Goal: Check status: Check status

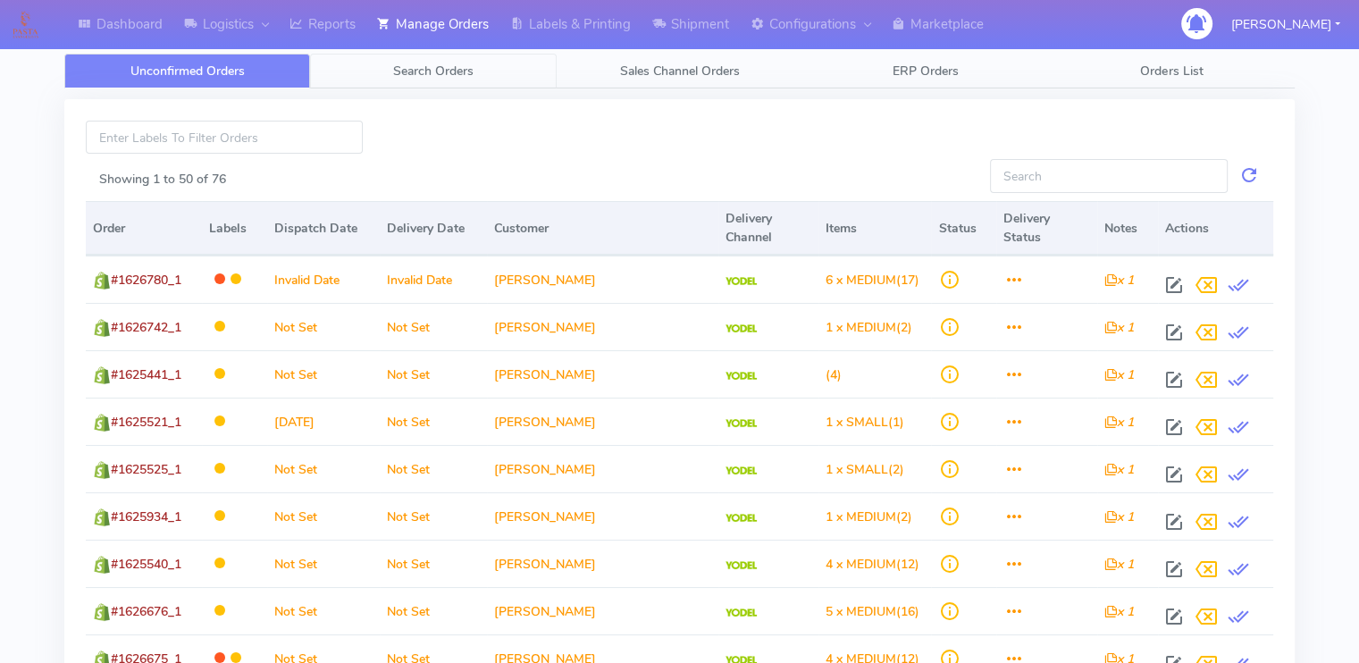
drag, startPoint x: 432, startPoint y: 68, endPoint x: 387, endPoint y: 74, distance: 45.1
click at [387, 74] on link "Search Orders" at bounding box center [433, 71] width 246 height 35
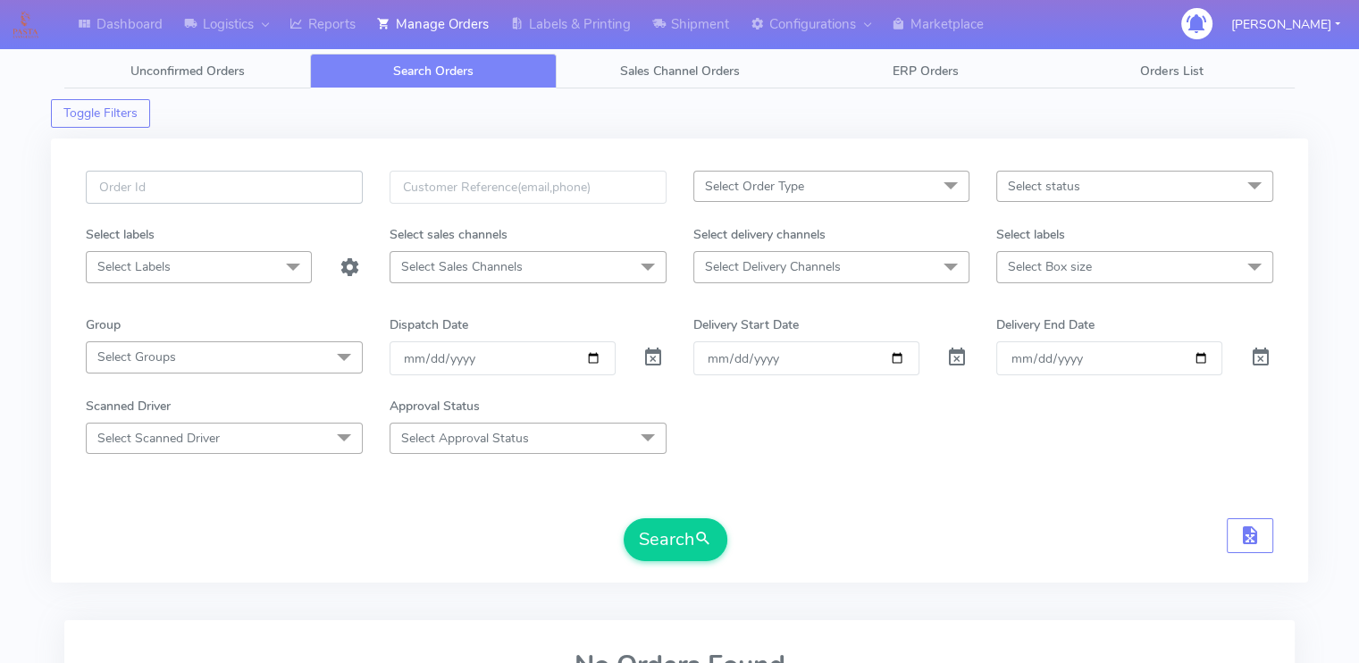
click at [240, 189] on input "text" at bounding box center [224, 187] width 277 height 33
paste input "1614684"
type input "1614684"
click at [655, 362] on span at bounding box center [653, 361] width 21 height 17
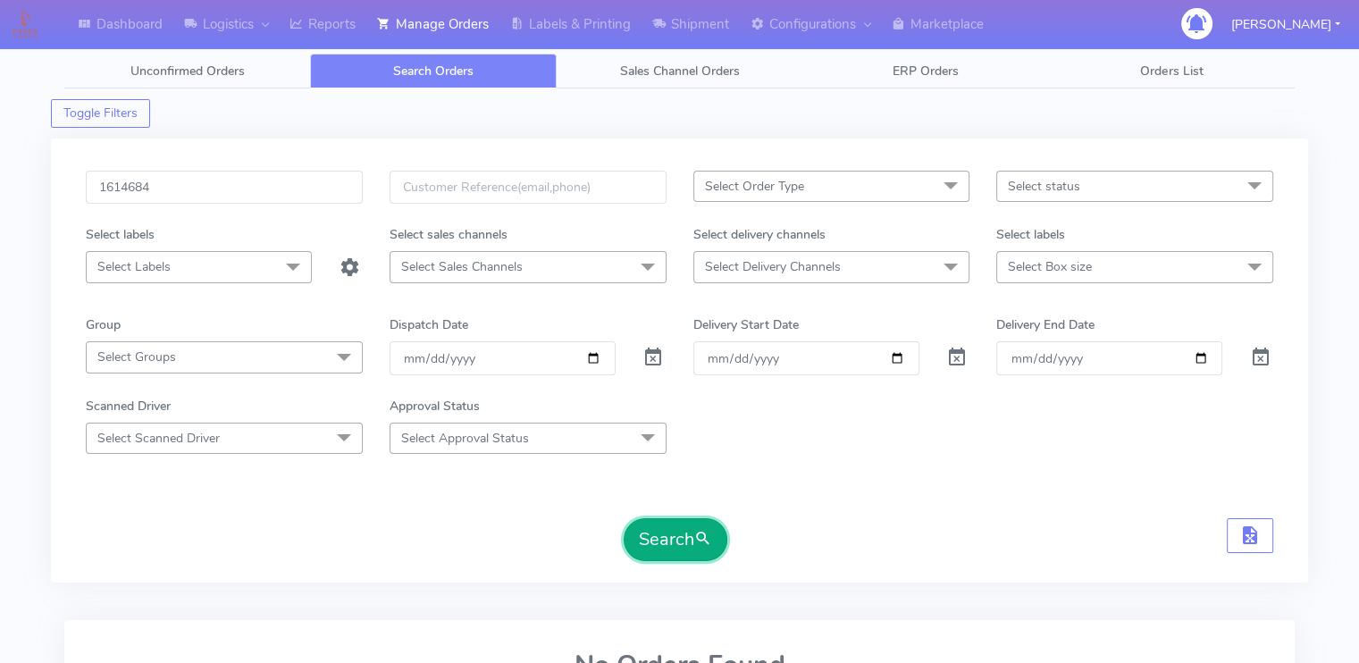
click at [676, 537] on button "Search" at bounding box center [676, 539] width 104 height 43
click at [490, 525] on div "Search" at bounding box center [680, 539] width 1188 height 43
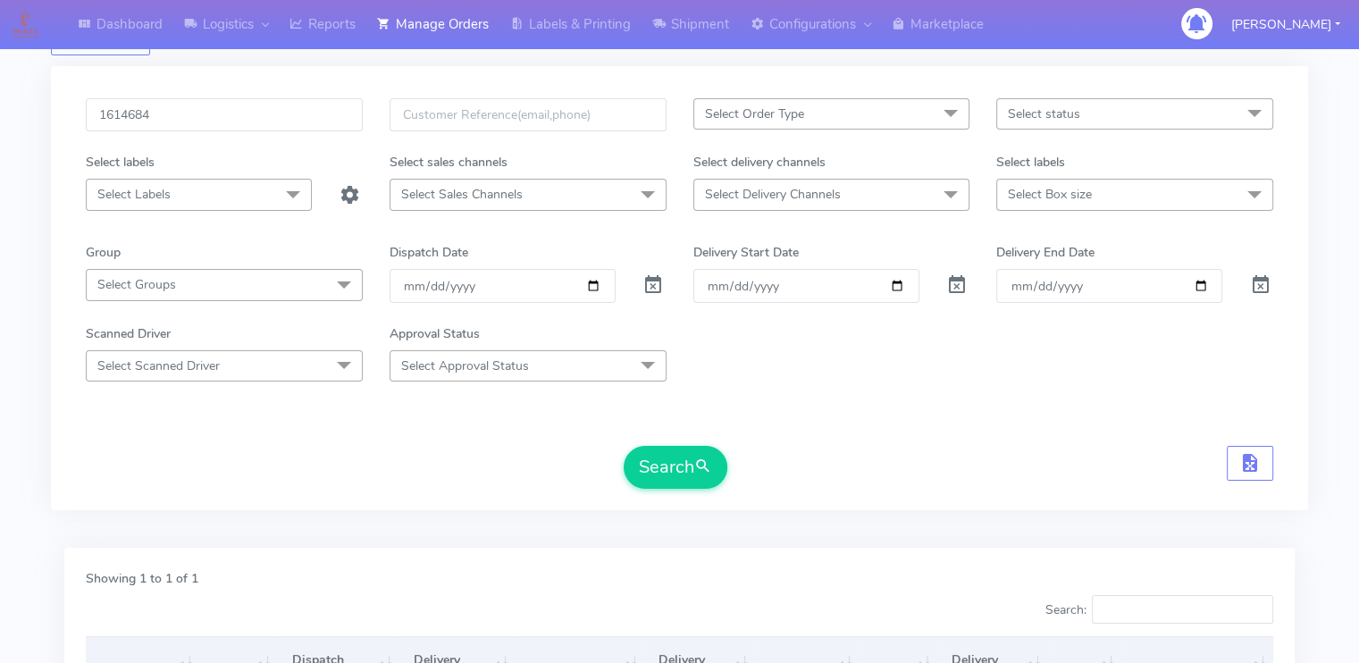
scroll to position [71, 0]
click at [225, 125] on input "1614684" at bounding box center [224, 115] width 277 height 33
click at [186, 121] on input "1614684" at bounding box center [224, 115] width 277 height 33
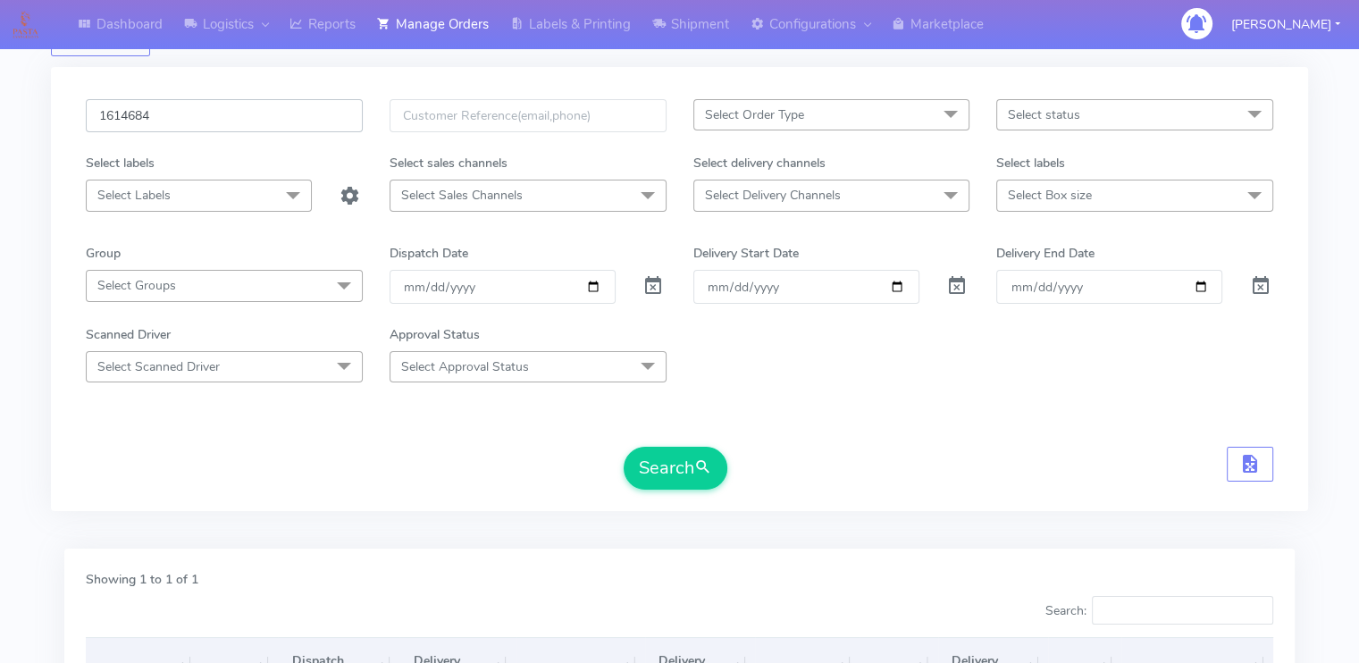
click at [186, 121] on input "1614684" at bounding box center [224, 115] width 277 height 33
paste input "28934A"
type input "1628934A"
click at [624, 447] on button "Search" at bounding box center [676, 468] width 104 height 43
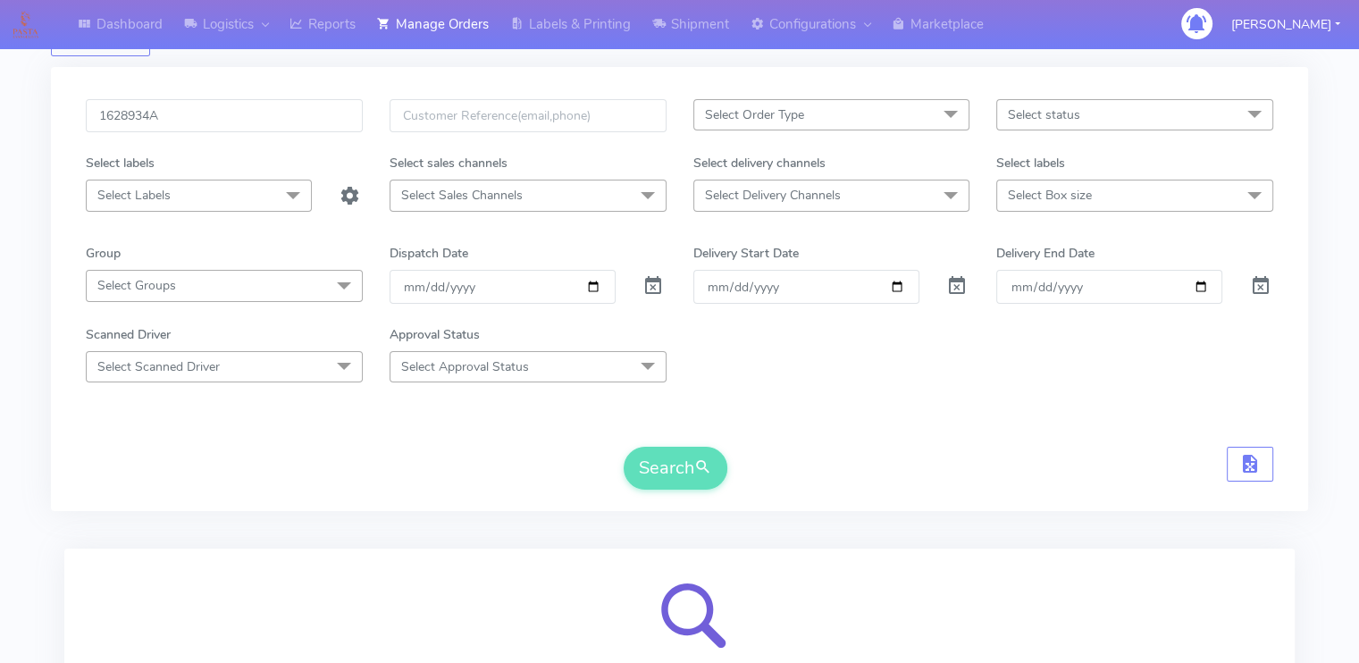
click at [374, 457] on div "Search" at bounding box center [680, 468] width 1188 height 43
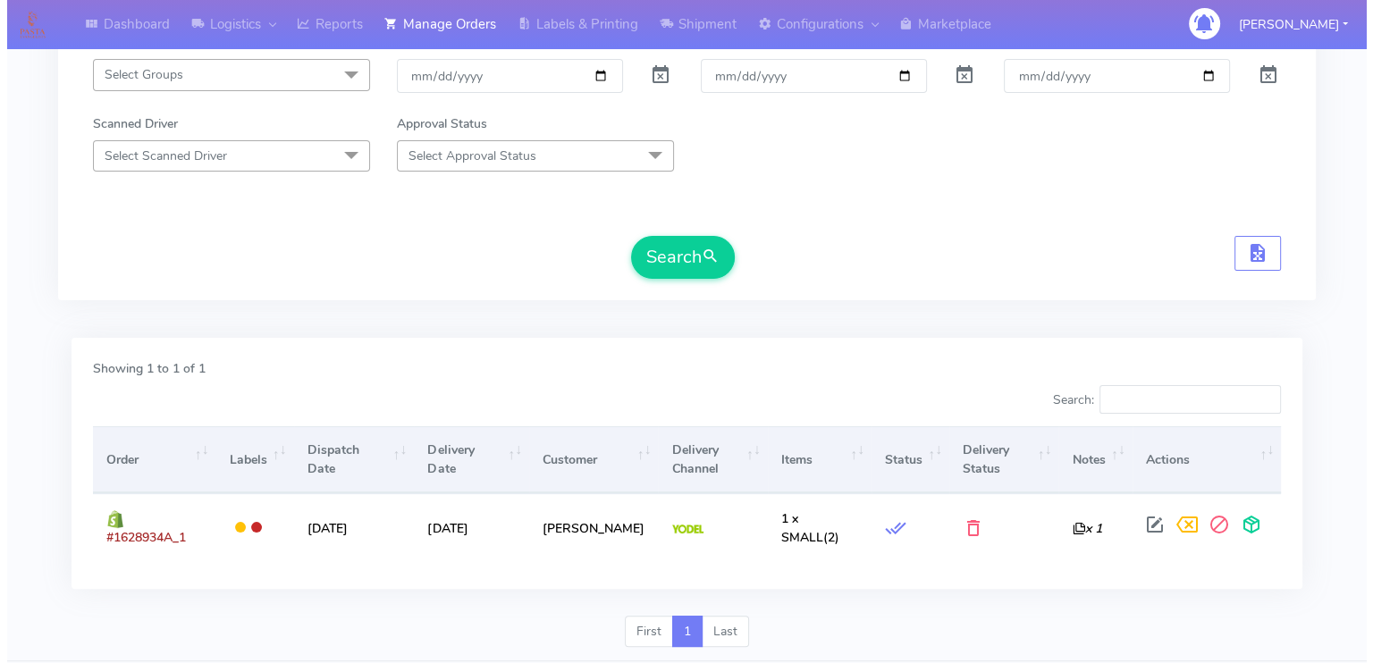
scroll to position [332, 0]
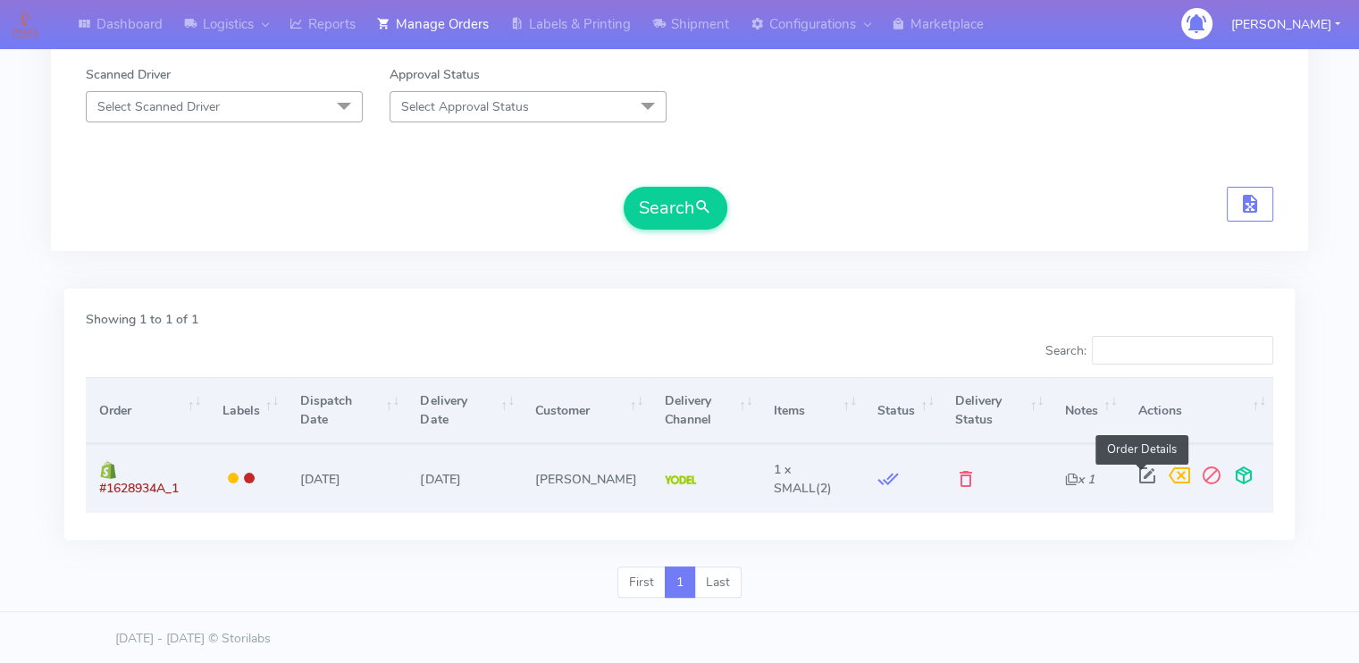
click at [1135, 472] on span at bounding box center [1147, 479] width 32 height 17
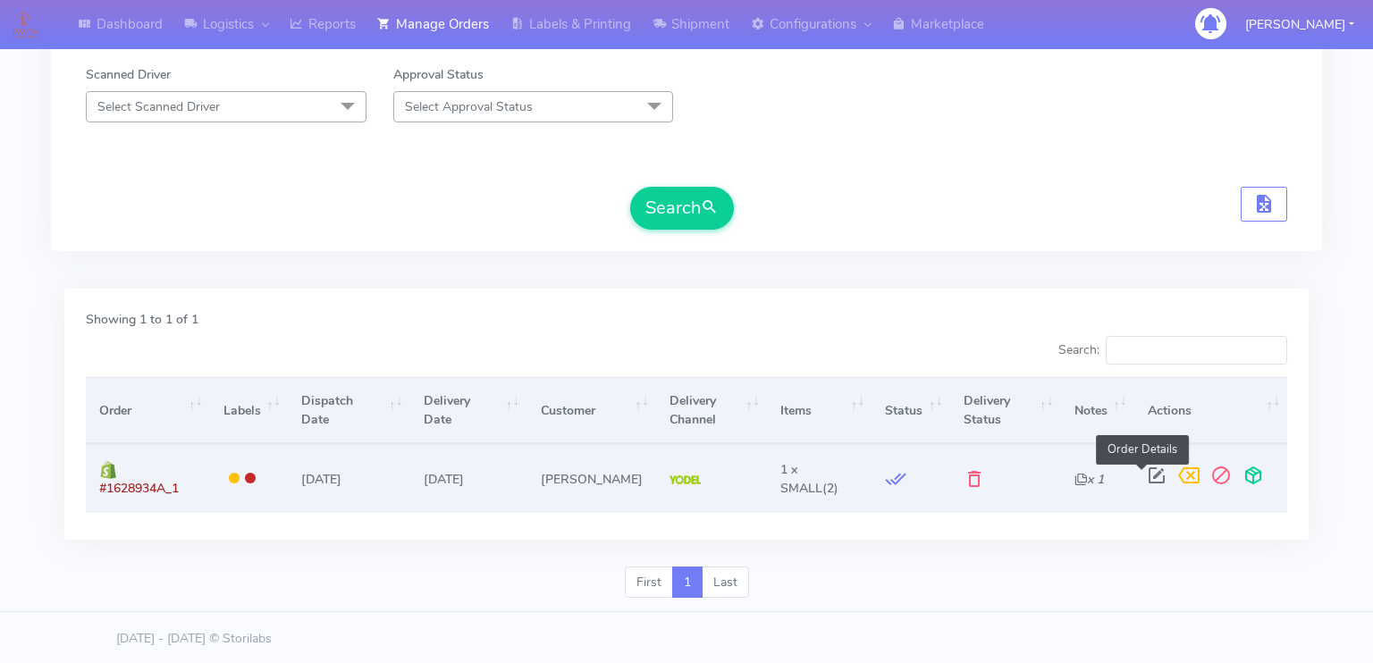
select select "5"
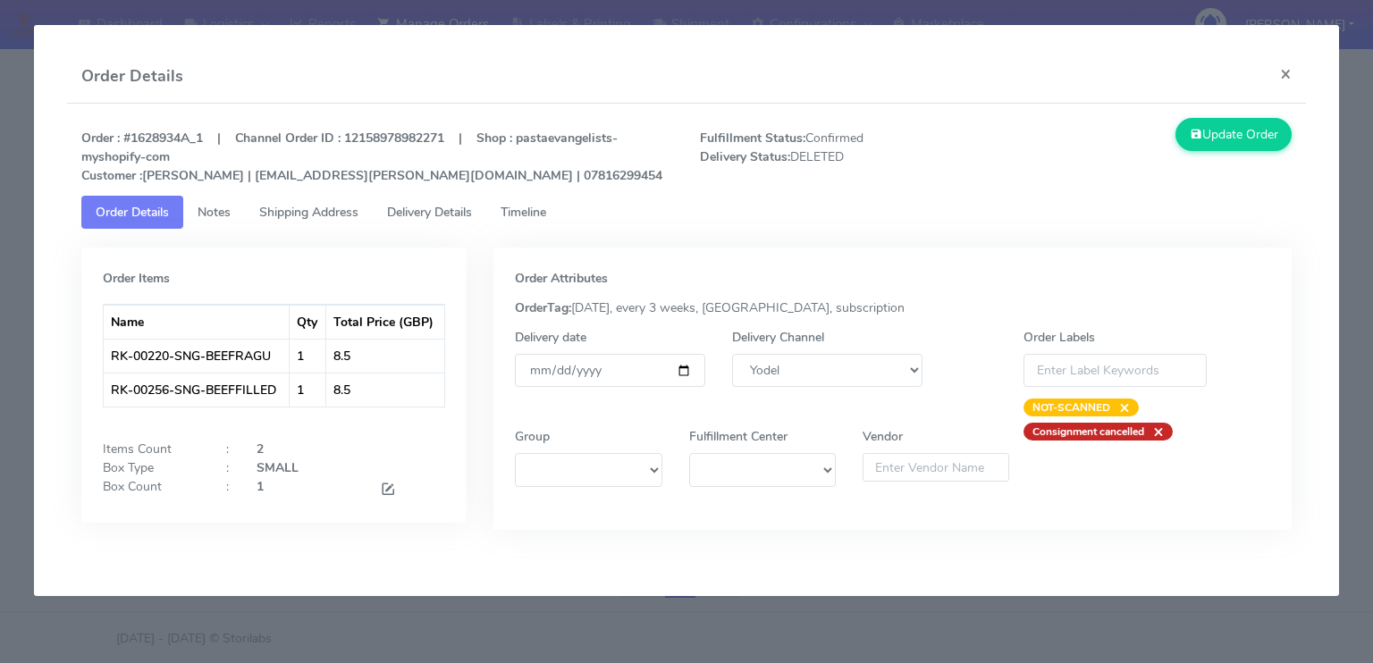
click at [1024, 73] on div "Order Details ×" at bounding box center [686, 77] width 1239 height 54
click at [541, 210] on span "Timeline" at bounding box center [523, 212] width 46 height 17
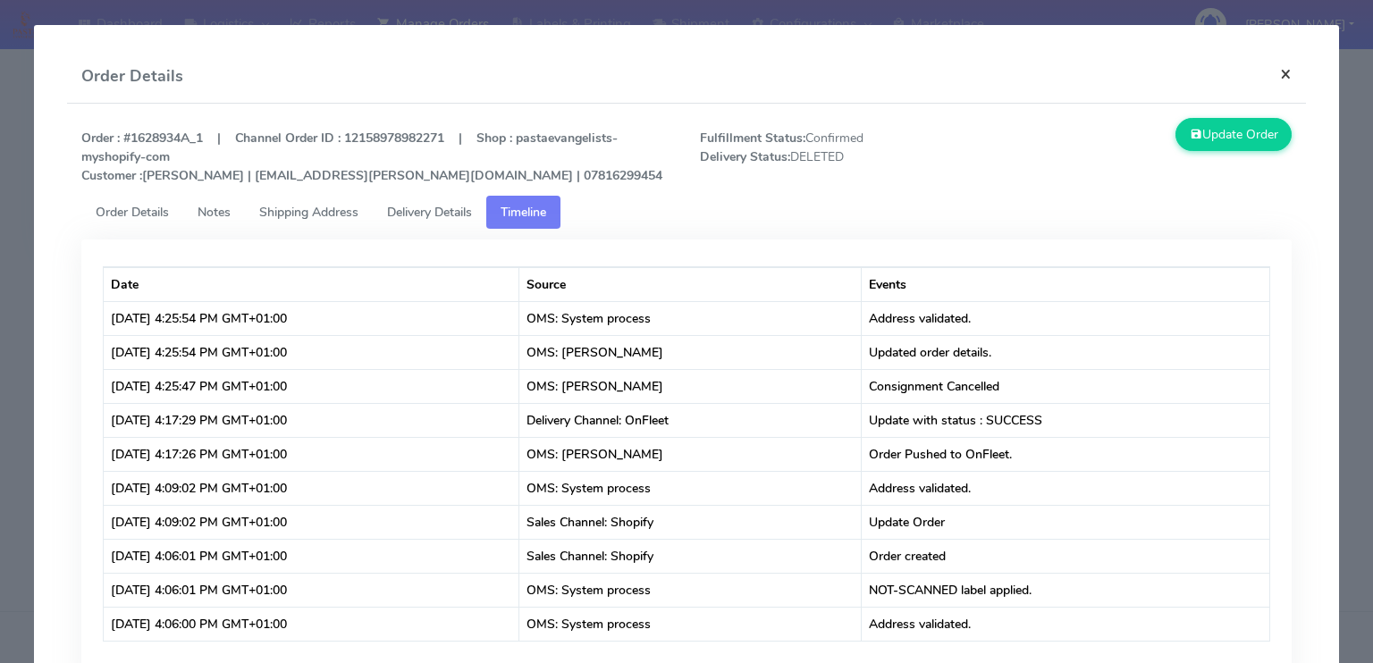
click at [1269, 78] on button "×" at bounding box center [1285, 73] width 40 height 47
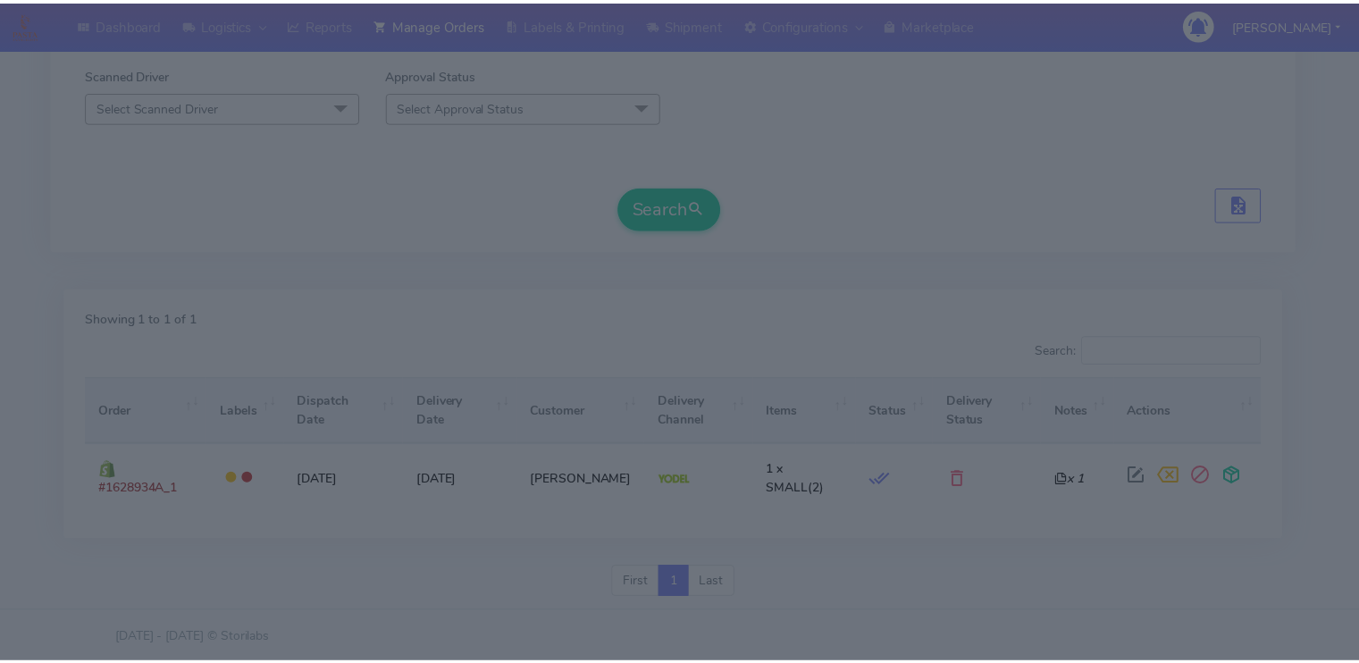
scroll to position [324, 0]
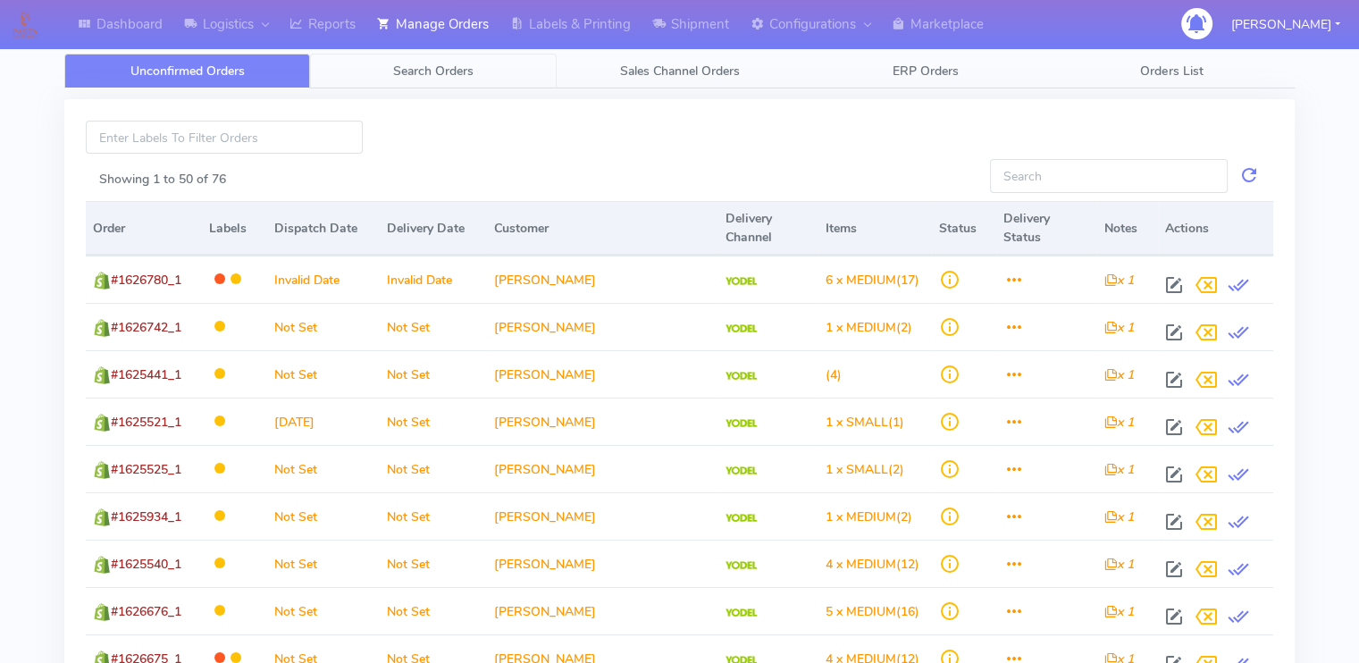
click at [433, 82] on link "Search Orders" at bounding box center [433, 71] width 246 height 35
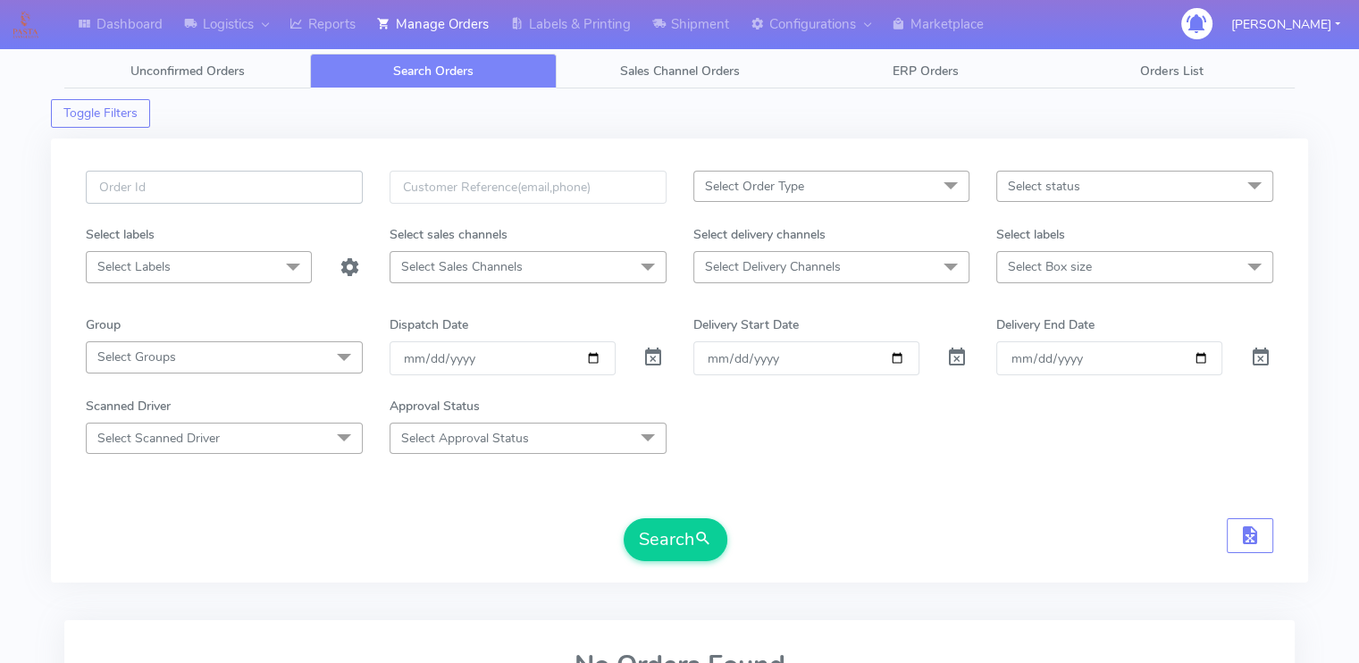
click at [215, 185] on input "text" at bounding box center [224, 187] width 277 height 33
paste input "1614684"
type input "1614684A"
click at [624, 518] on button "Search" at bounding box center [676, 539] width 104 height 43
click at [660, 364] on span at bounding box center [653, 361] width 21 height 17
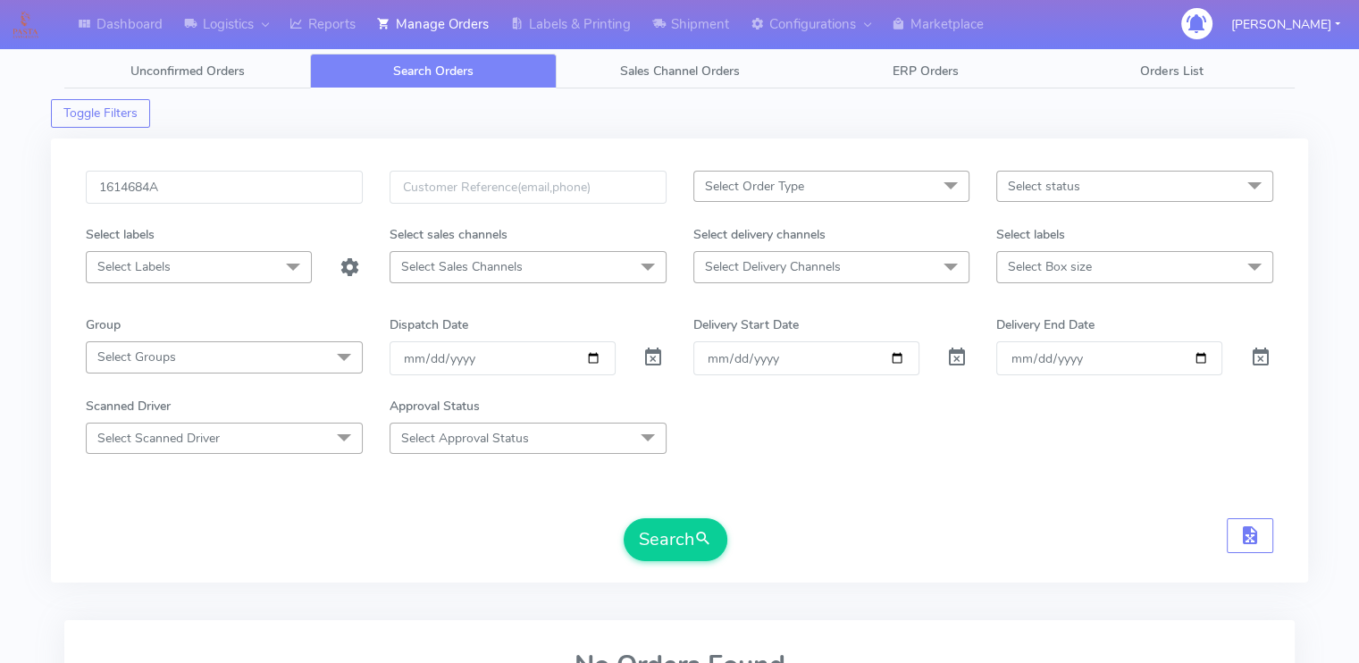
drag, startPoint x: 787, startPoint y: 469, endPoint x: 692, endPoint y: 453, distance: 97.0
click at [692, 453] on form "1614684A Select Order Type Select All MEALS ATAVI One Off Pasta Club Gift Kit E…" at bounding box center [680, 366] width 1188 height 391
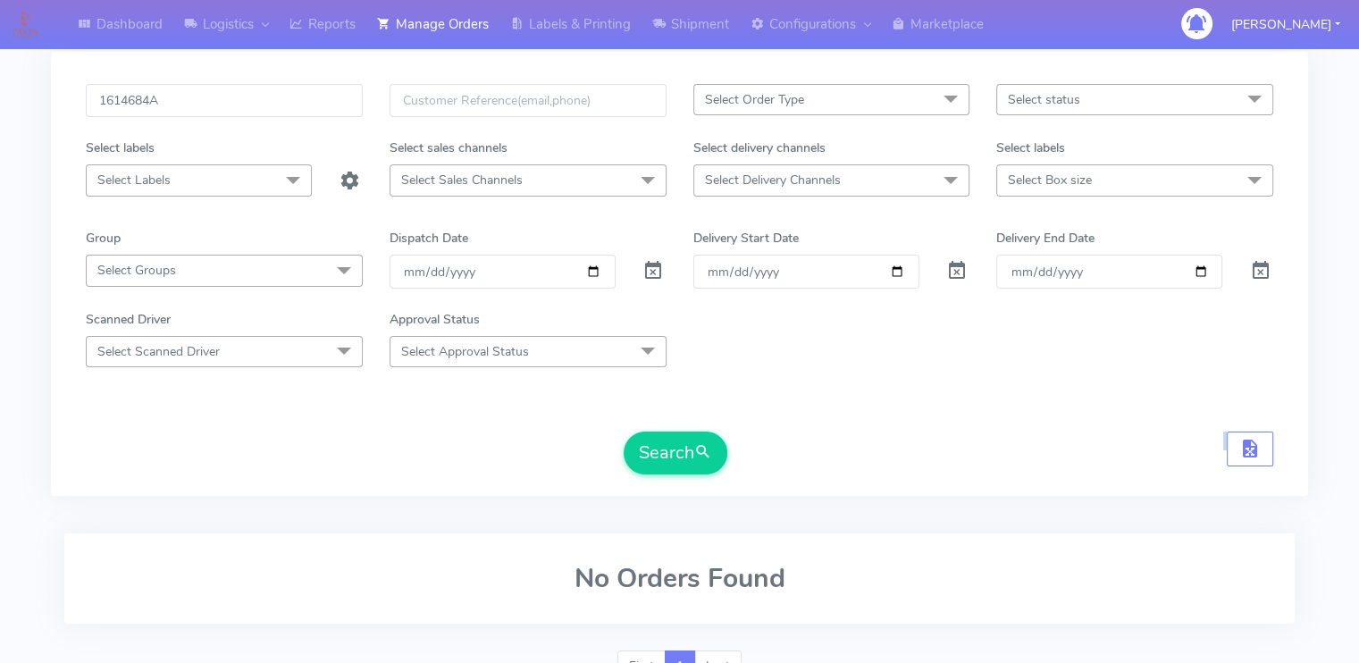
scroll to position [172, 0]
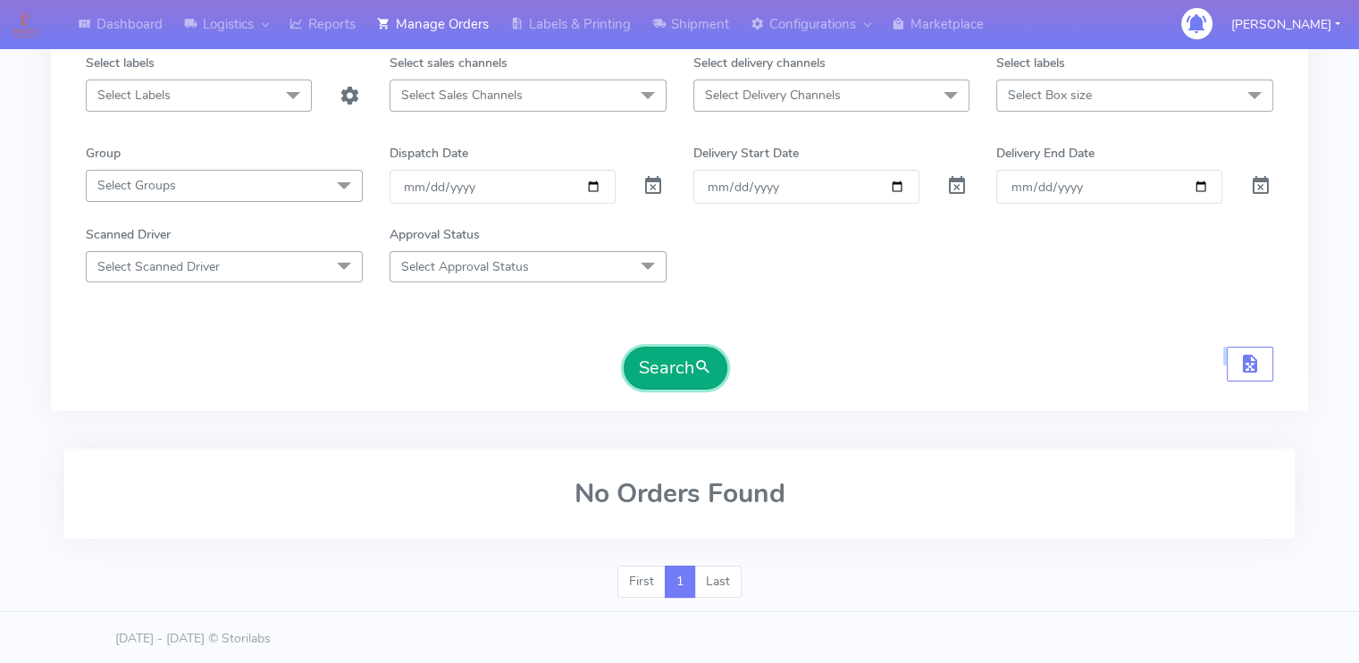
click at [684, 371] on button "Search" at bounding box center [676, 368] width 104 height 43
